Goal: Transaction & Acquisition: Download file/media

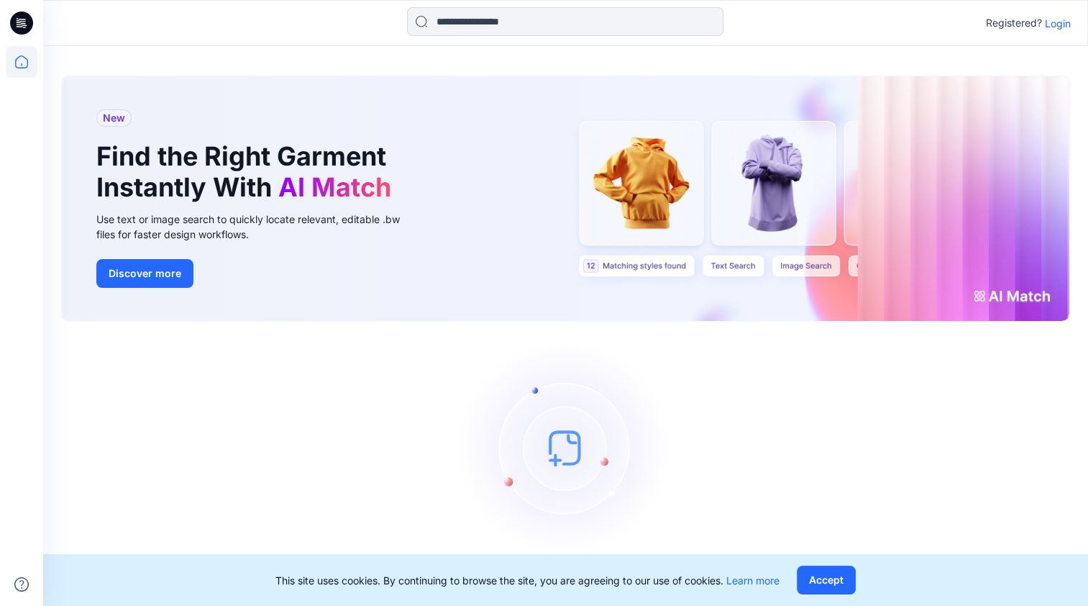
click at [1050, 27] on p "Login" at bounding box center [1058, 23] width 26 height 15
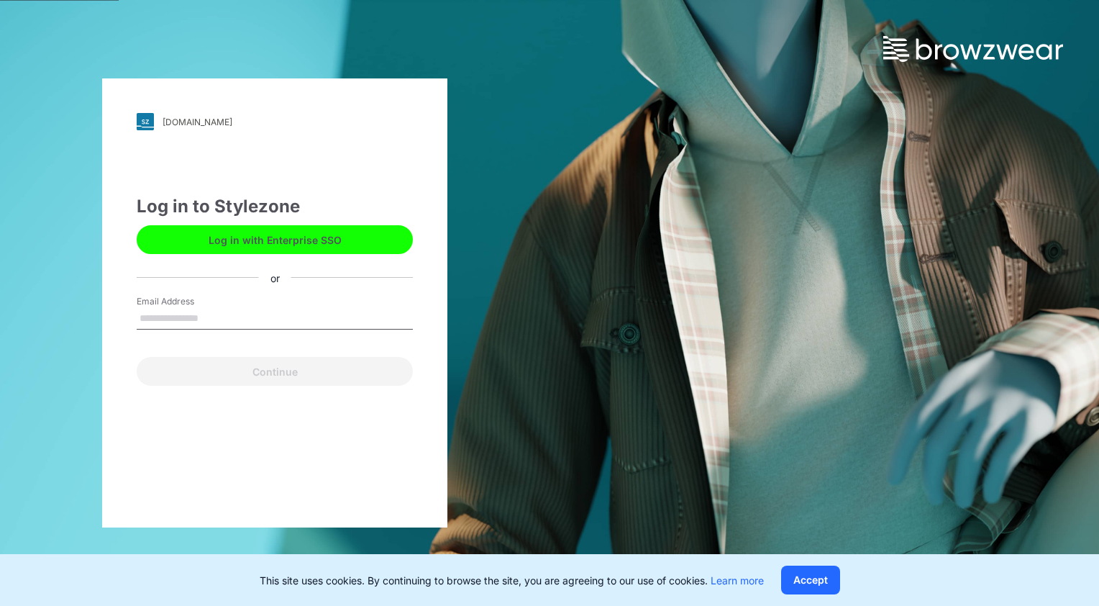
click at [197, 317] on input "Email Address" at bounding box center [275, 319] width 276 height 22
type input "**********"
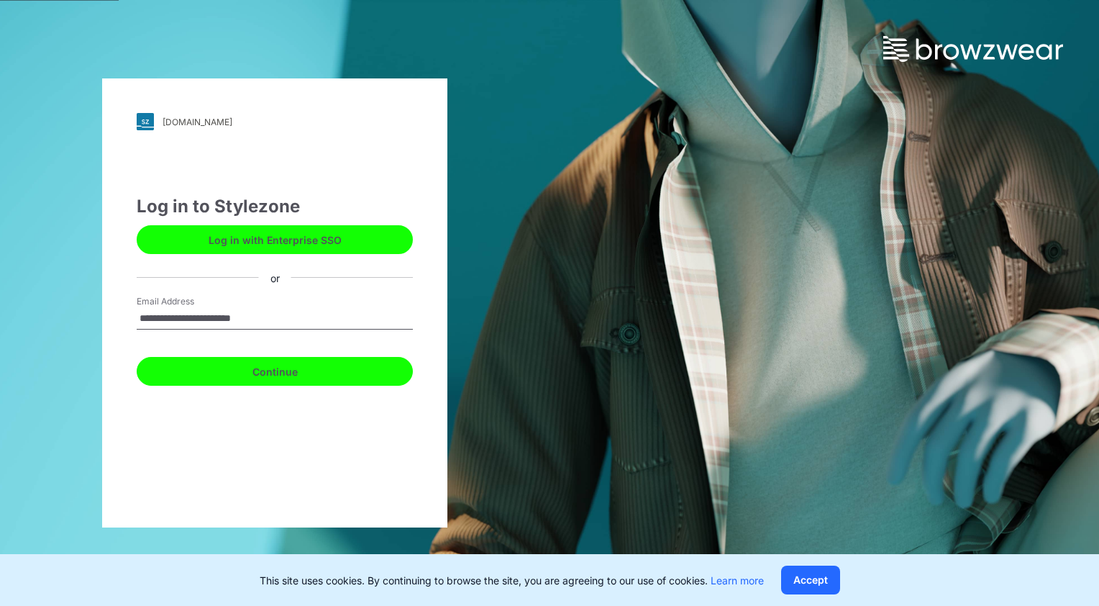
click at [237, 376] on button "Continue" at bounding box center [275, 371] width 276 height 29
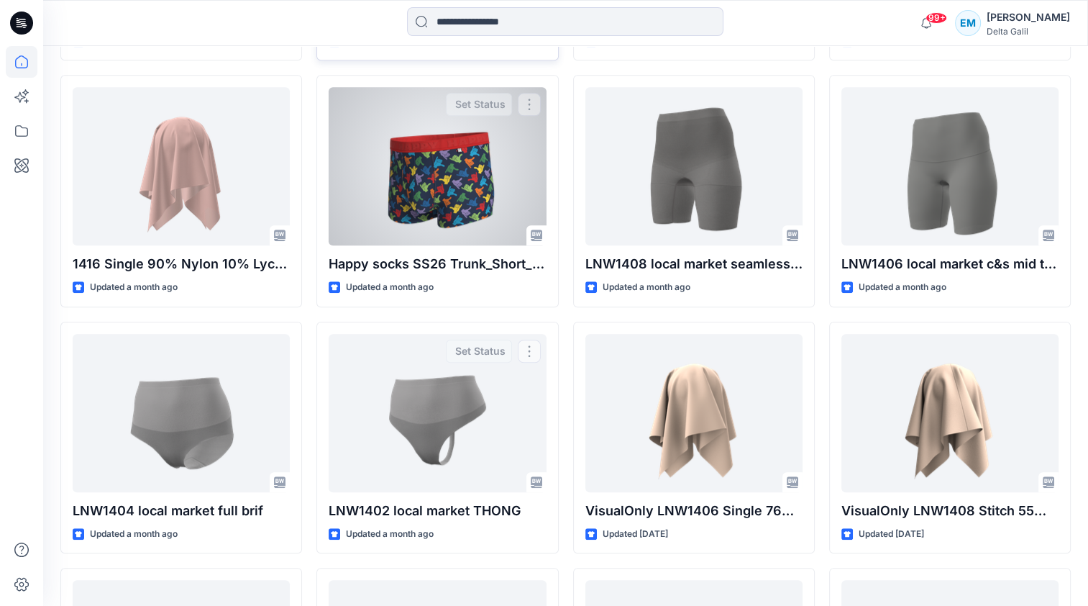
scroll to position [899, 0]
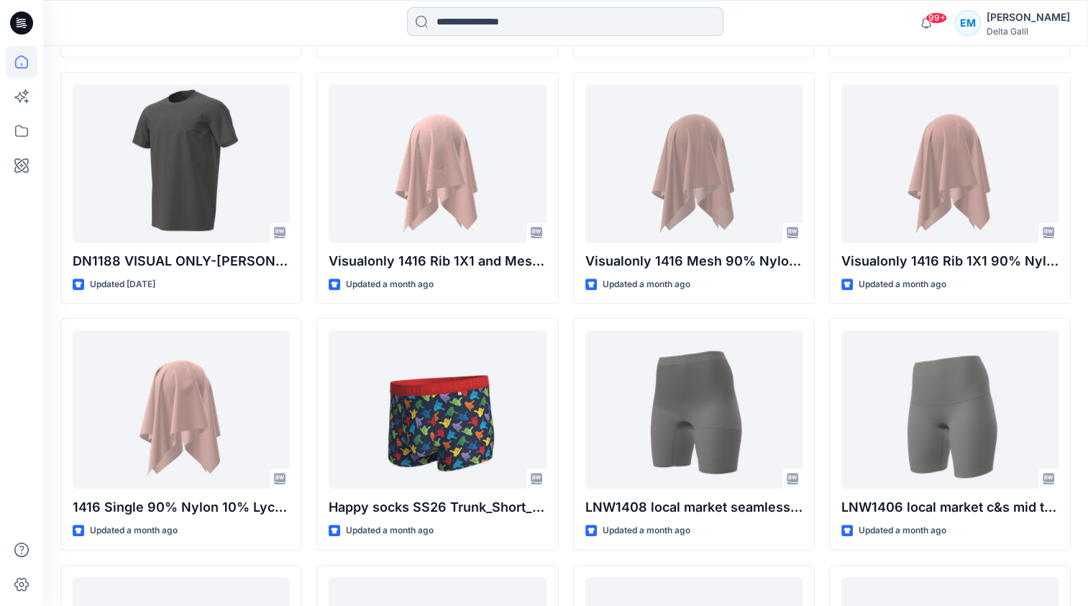
click at [476, 16] on input at bounding box center [565, 21] width 317 height 29
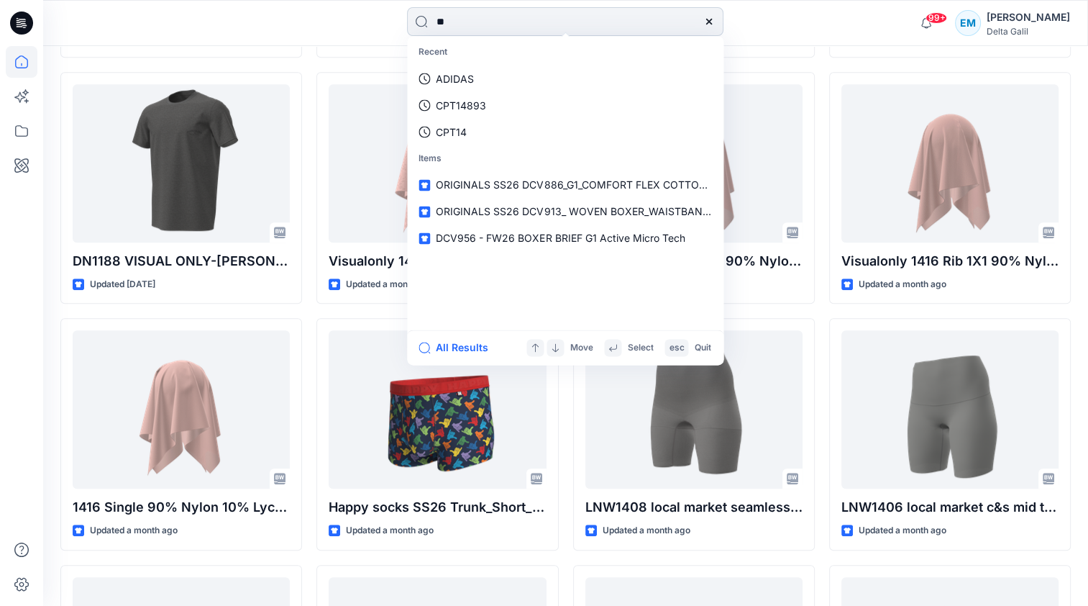
type input "*"
type input "******"
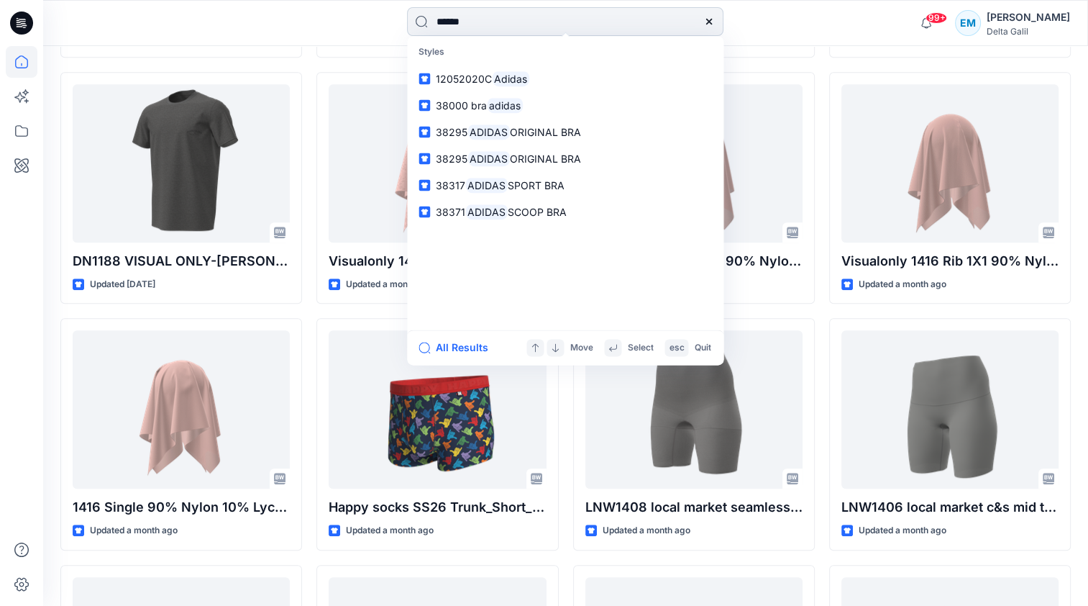
click at [614, 10] on input "******" at bounding box center [565, 21] width 317 height 29
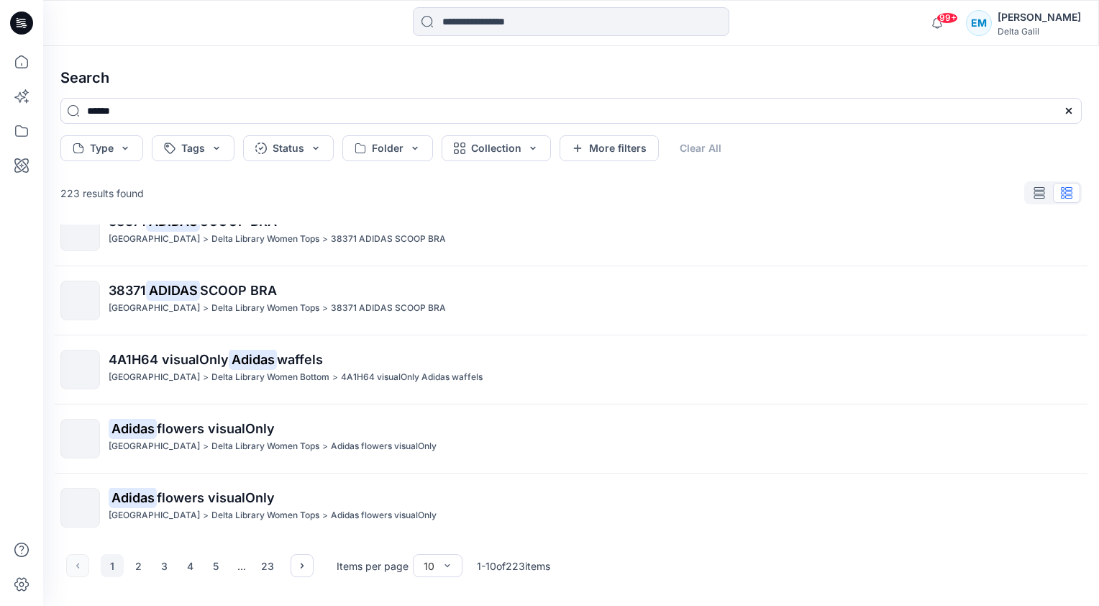
scroll to position [377, 0]
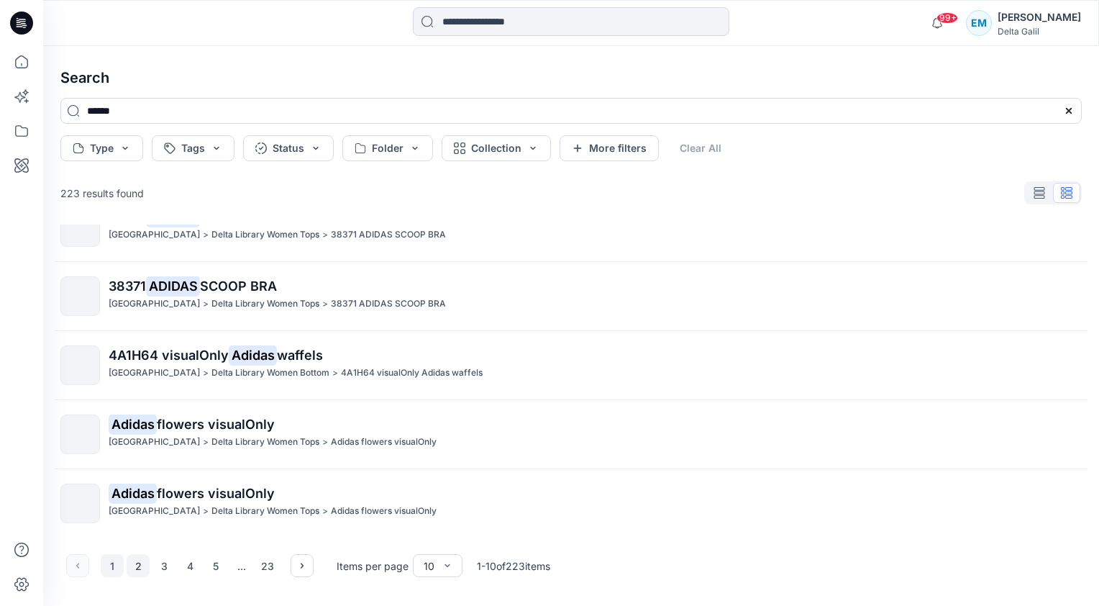
click at [135, 561] on button "2" at bounding box center [138, 565] width 23 height 23
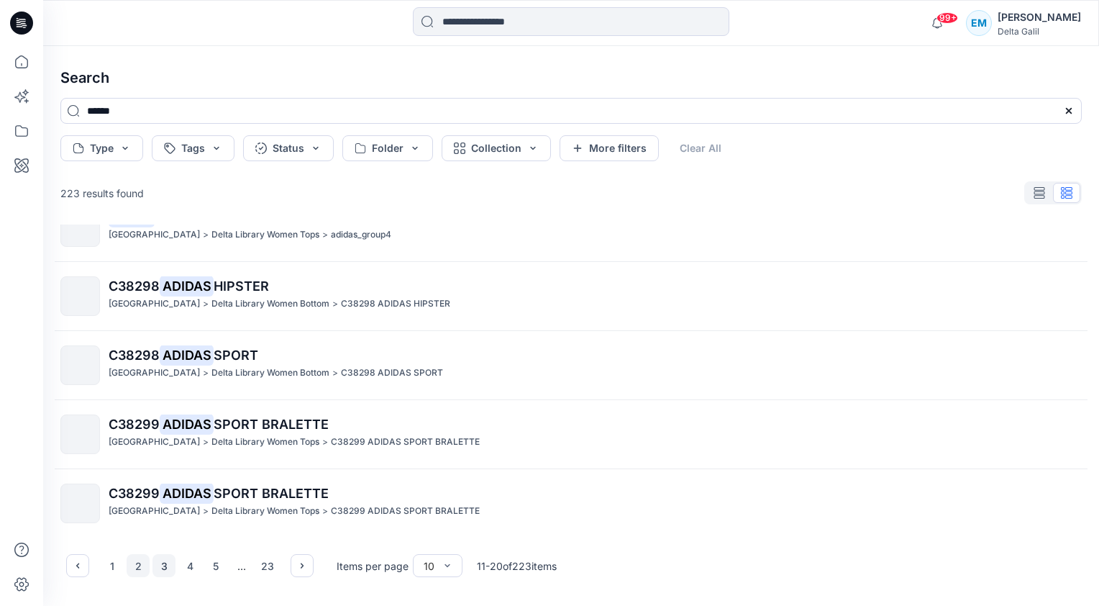
click at [161, 564] on button "3" at bounding box center [164, 565] width 23 height 23
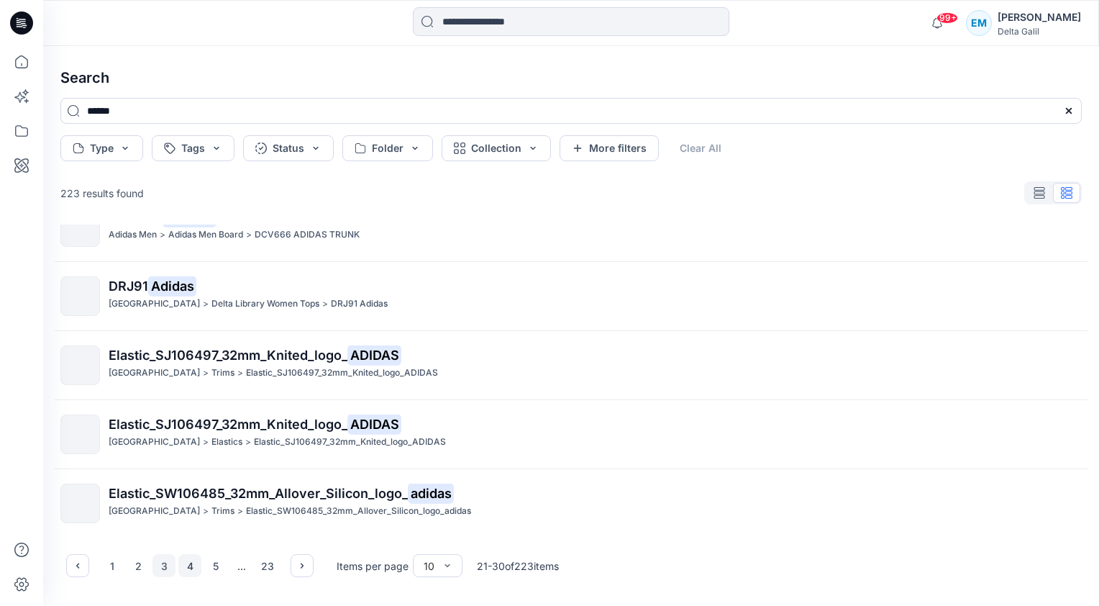
click at [199, 568] on button "4" at bounding box center [189, 565] width 23 height 23
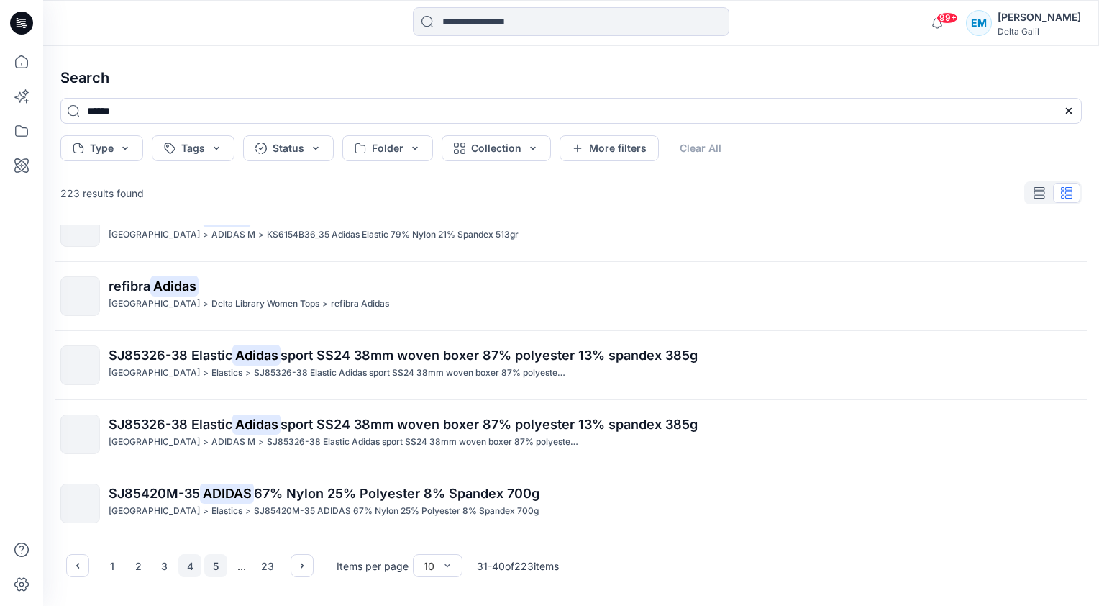
click at [217, 565] on button "5" at bounding box center [215, 565] width 23 height 23
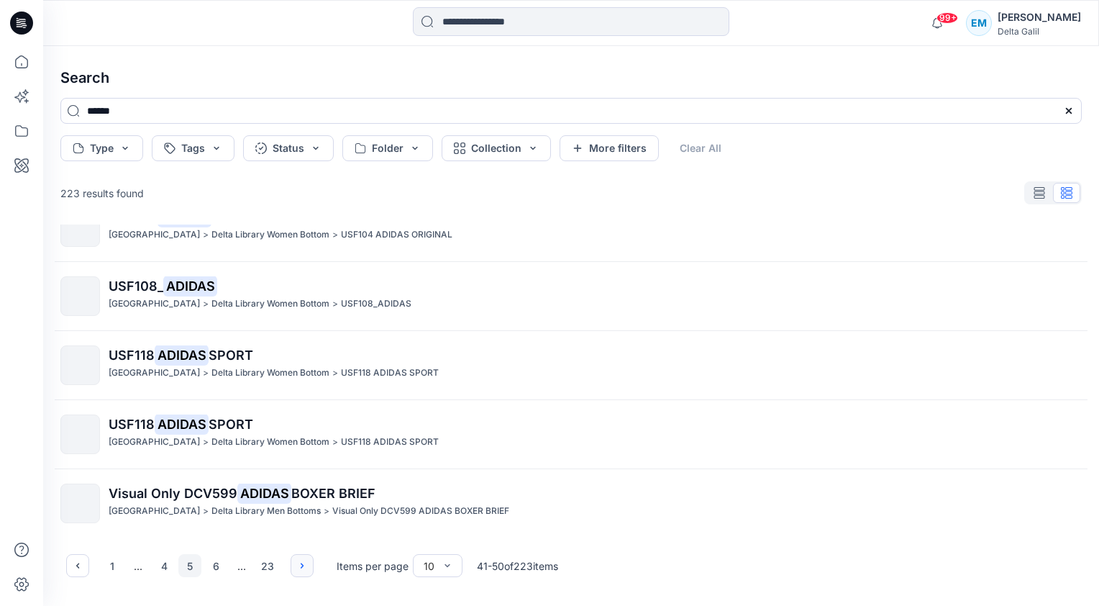
click at [297, 564] on icon "button" at bounding box center [302, 566] width 12 height 12
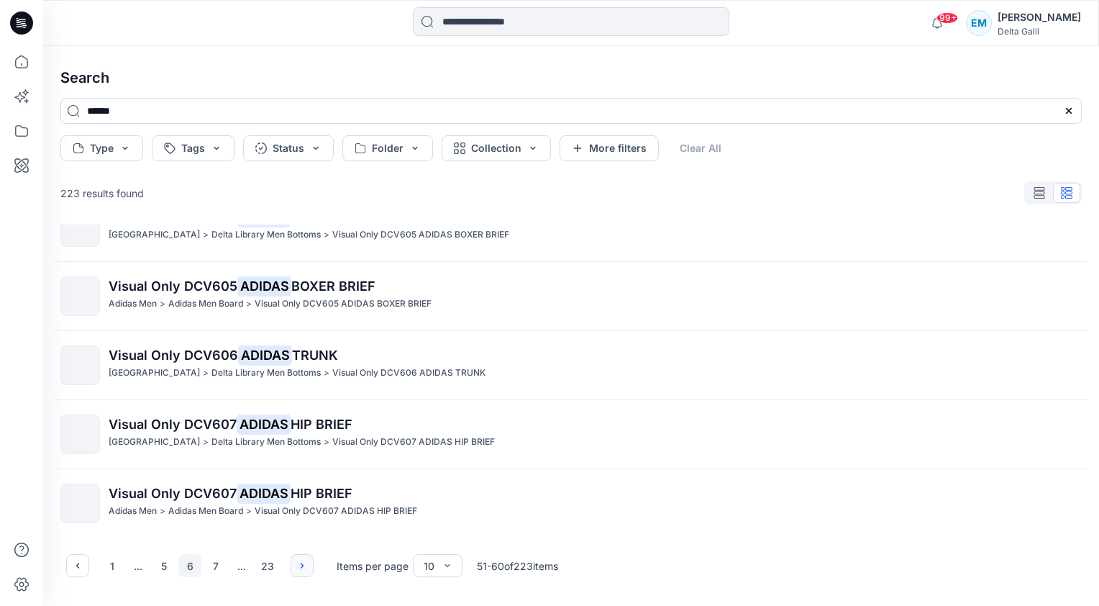
click at [297, 564] on icon "button" at bounding box center [302, 566] width 12 height 12
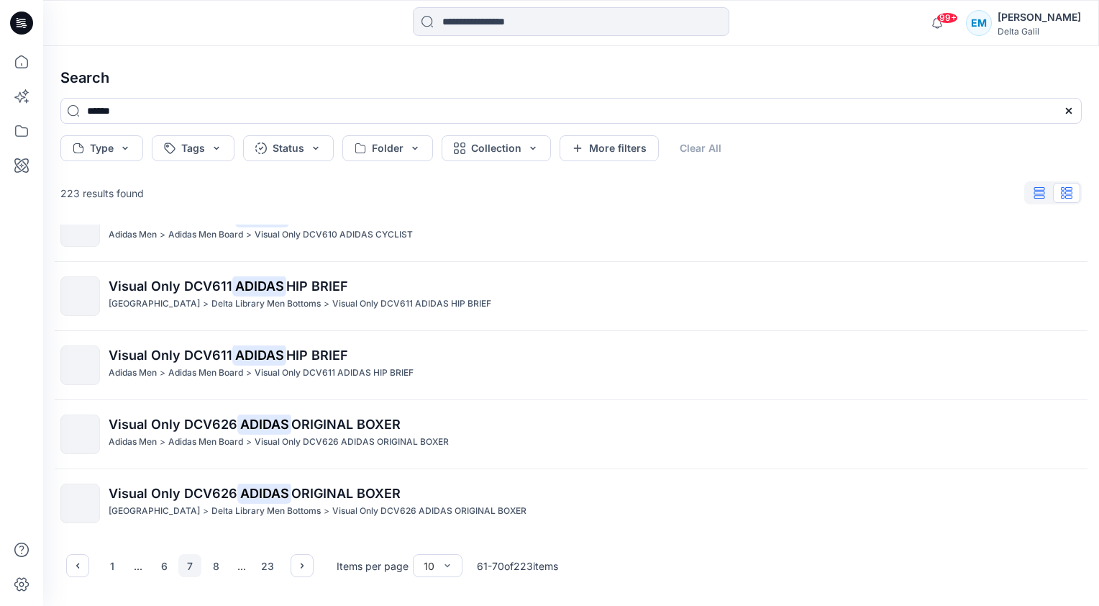
click at [1029, 189] on button "button" at bounding box center [1039, 193] width 27 height 20
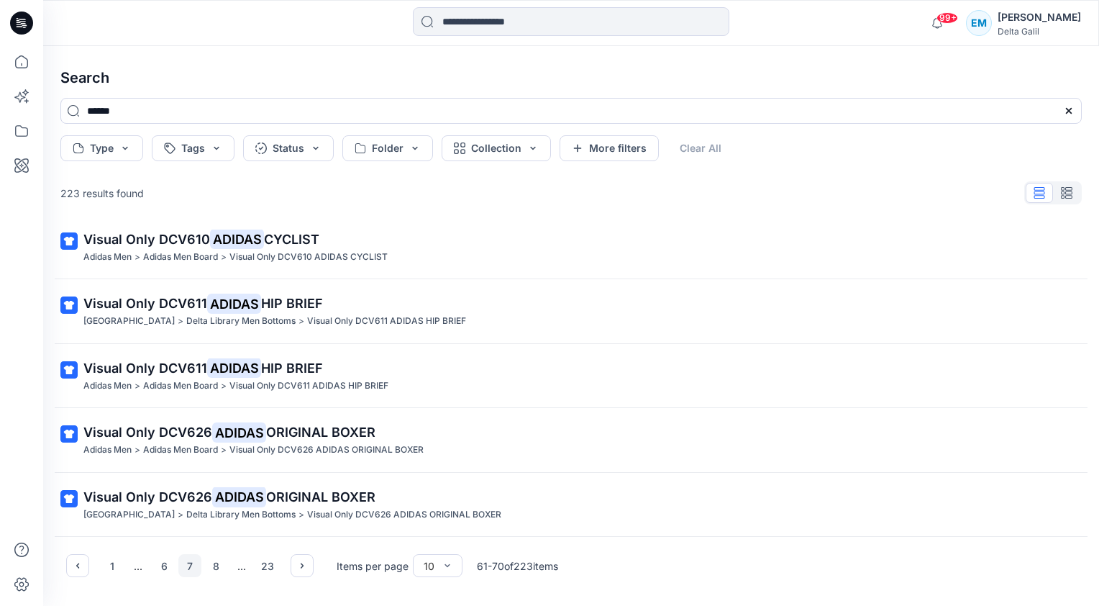
scroll to position [330, 0]
click at [1072, 191] on icon "button" at bounding box center [1068, 193] width 7 height 12
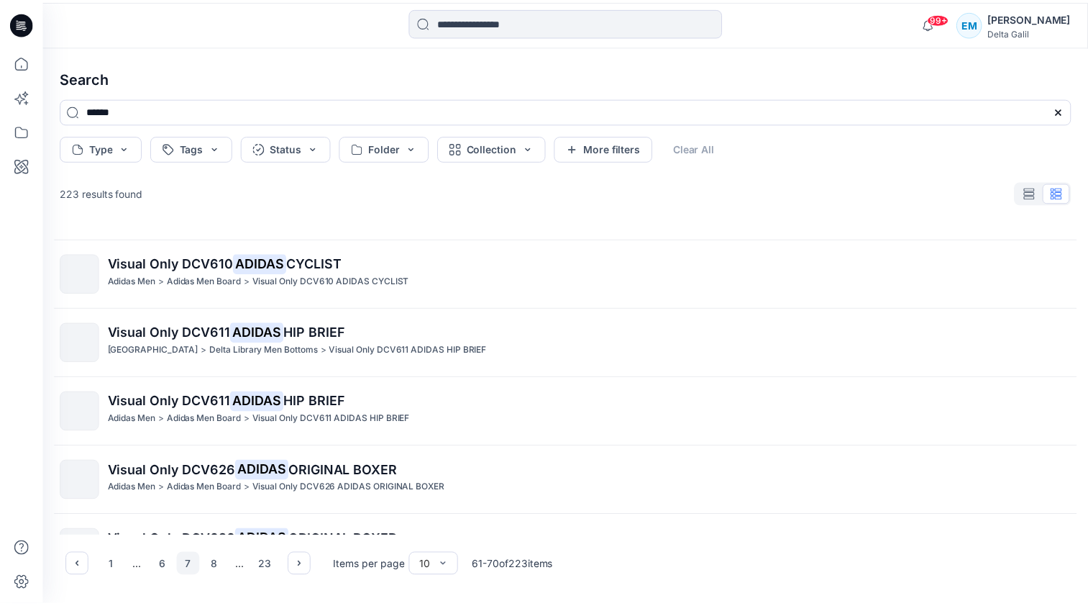
scroll to position [377, 0]
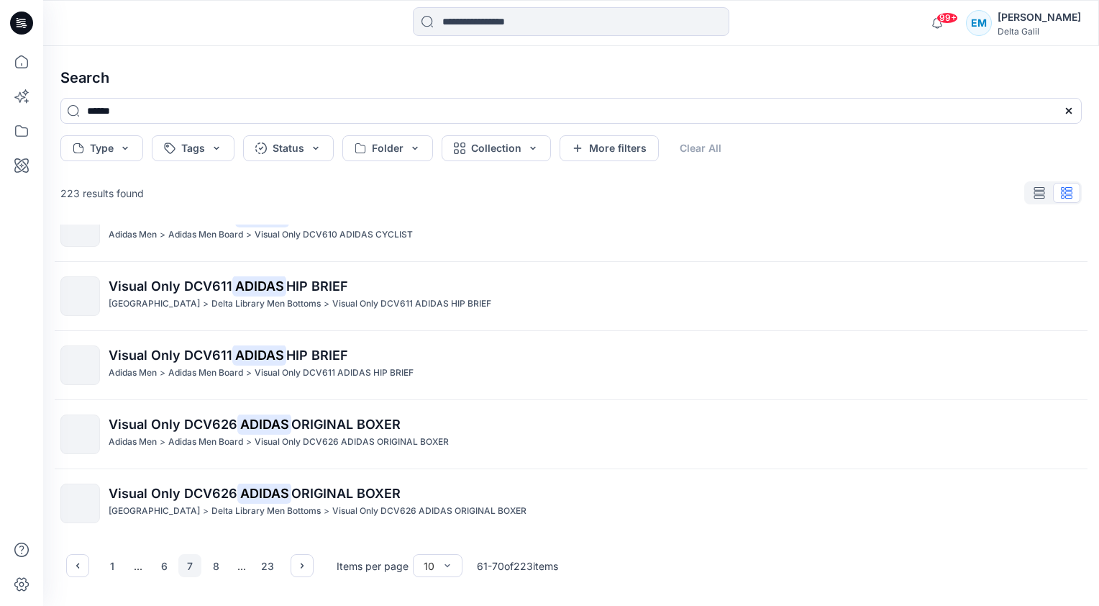
click at [1072, 191] on div at bounding box center [1053, 192] width 58 height 23
click at [304, 560] on icon "button" at bounding box center [302, 566] width 12 height 12
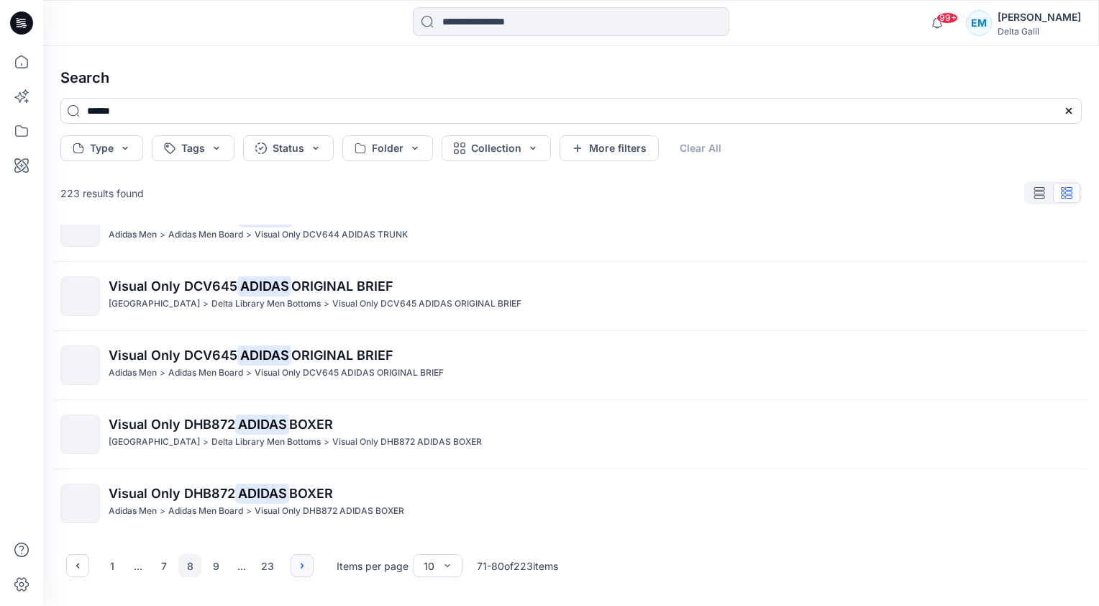
click at [304, 560] on icon "button" at bounding box center [302, 566] width 12 height 12
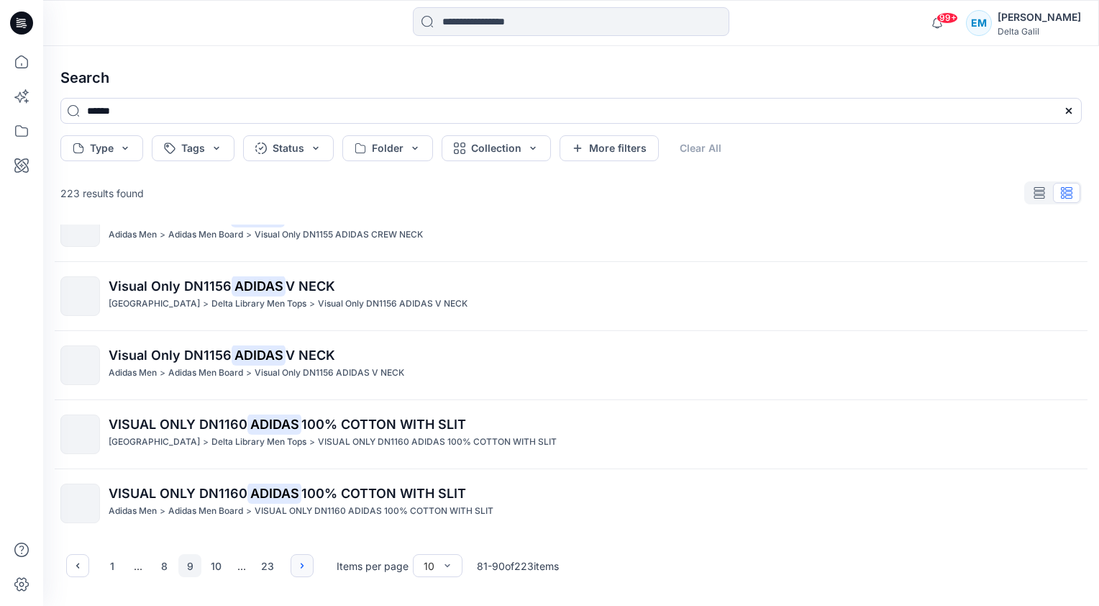
click at [304, 560] on icon "button" at bounding box center [302, 566] width 12 height 12
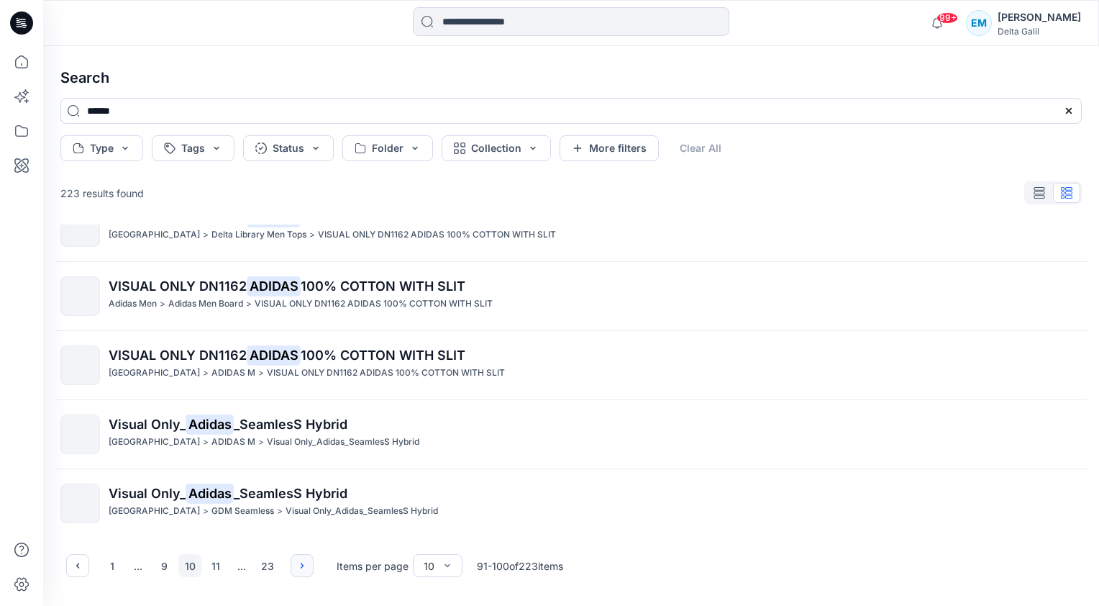
click at [304, 560] on icon "button" at bounding box center [302, 566] width 12 height 12
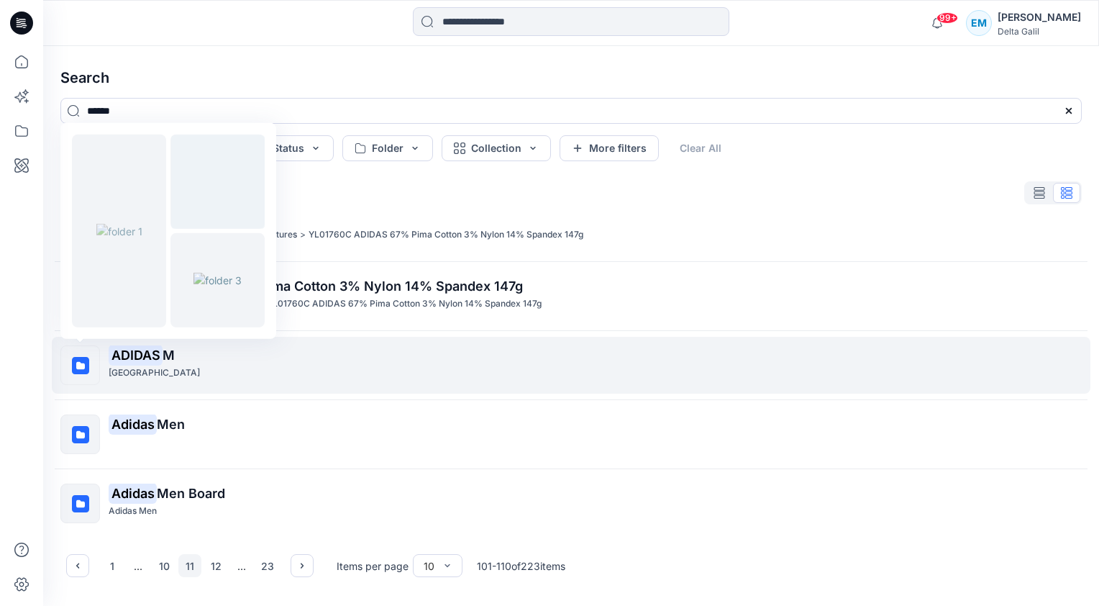
click at [82, 367] on icon at bounding box center [80, 365] width 9 height 8
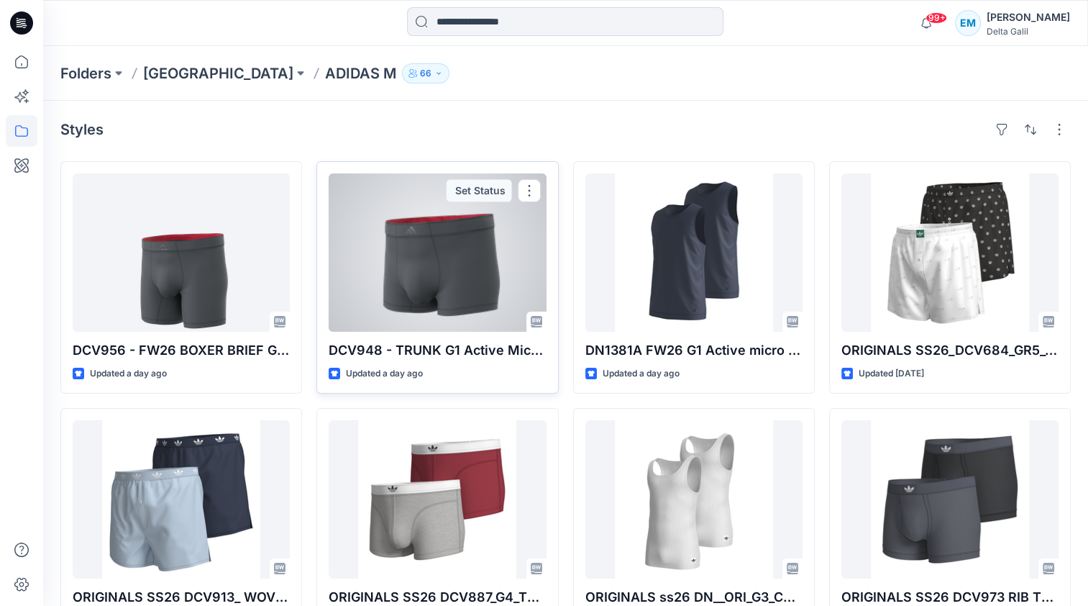
click at [352, 368] on p "Updated a day ago" at bounding box center [384, 373] width 77 height 15
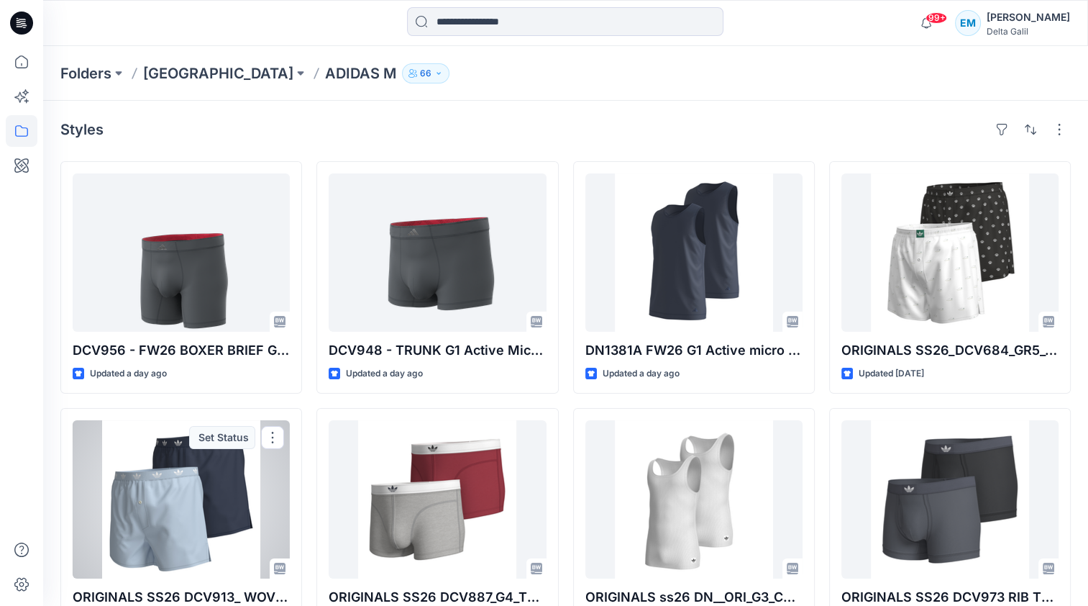
click at [118, 499] on div at bounding box center [181, 499] width 217 height 158
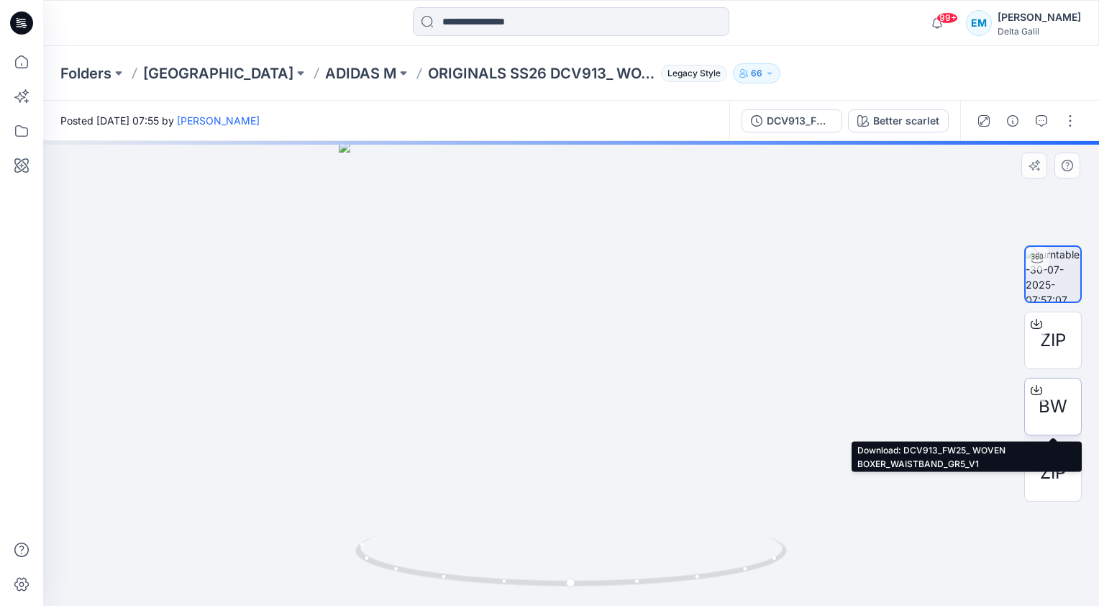
click at [1035, 390] on icon at bounding box center [1037, 388] width 6 height 7
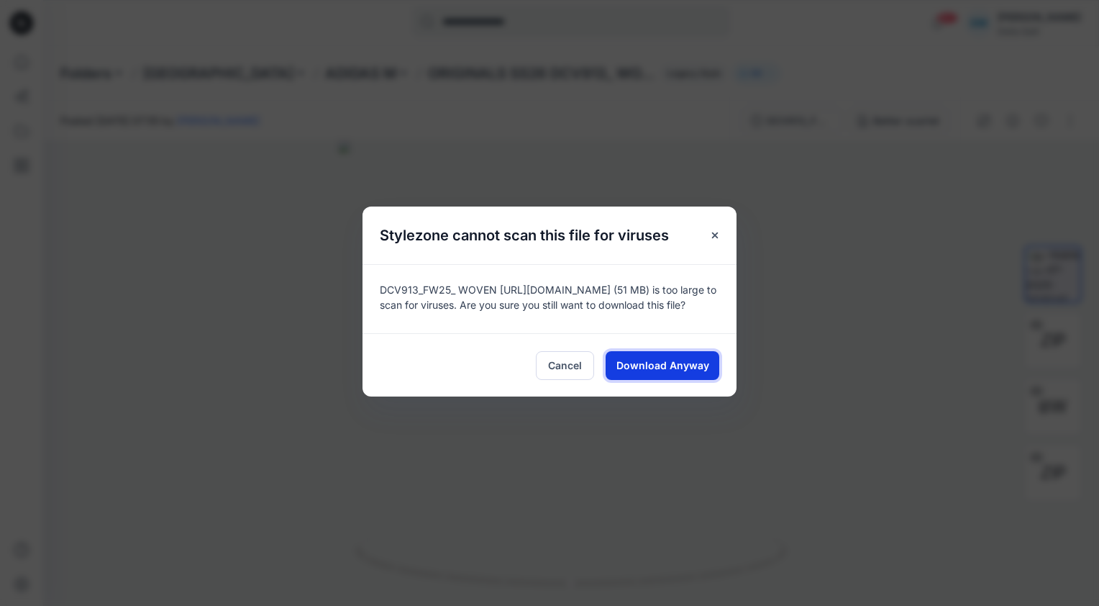
click at [661, 373] on span "Download Anyway" at bounding box center [663, 365] width 93 height 15
